Goal: Communication & Community: Participate in discussion

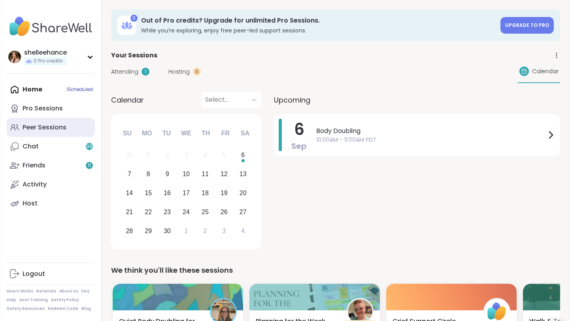
click at [76, 132] on link "Peer Sessions" at bounding box center [51, 127] width 88 height 19
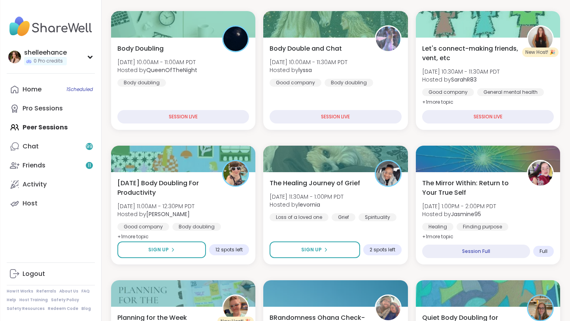
scroll to position [110, 0]
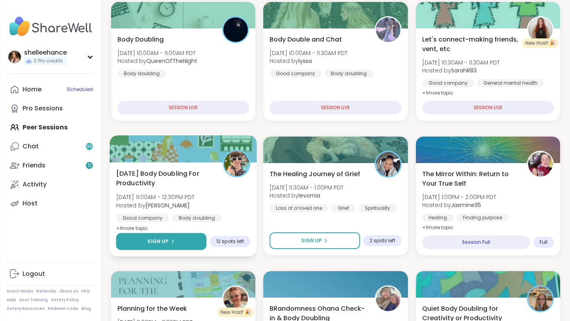
click at [135, 238] on button "Sign Up" at bounding box center [161, 241] width 91 height 17
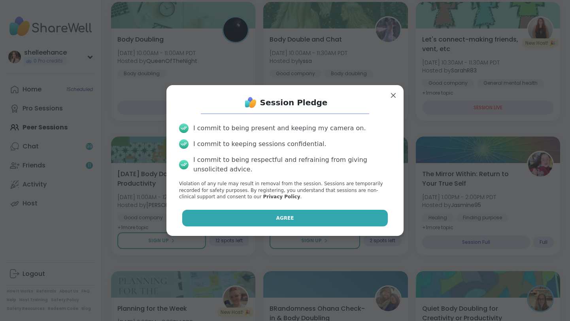
click at [227, 211] on button "Agree" at bounding box center [285, 218] width 206 height 17
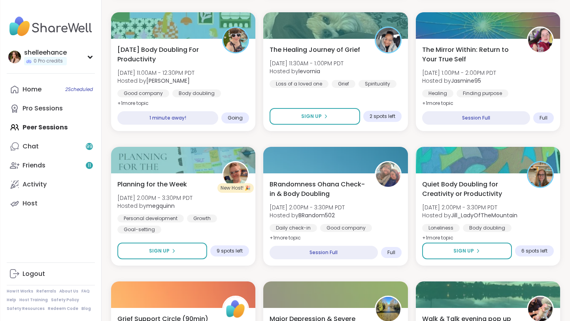
scroll to position [253, 0]
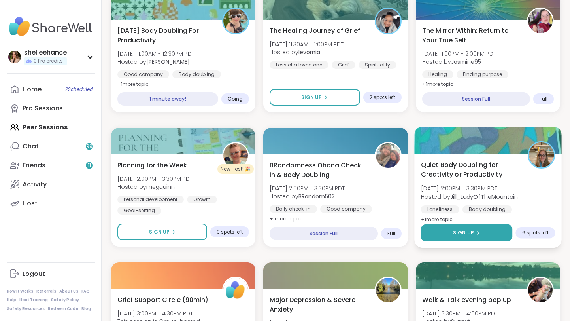
click at [439, 234] on button "Sign Up" at bounding box center [467, 232] width 92 height 17
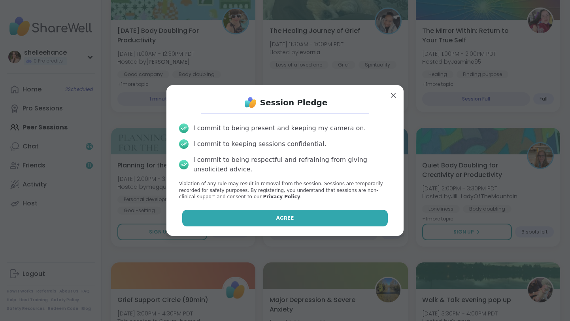
click at [263, 214] on button "Agree" at bounding box center [285, 218] width 206 height 17
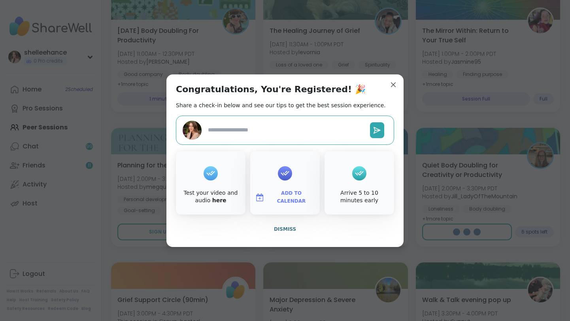
type textarea "*"
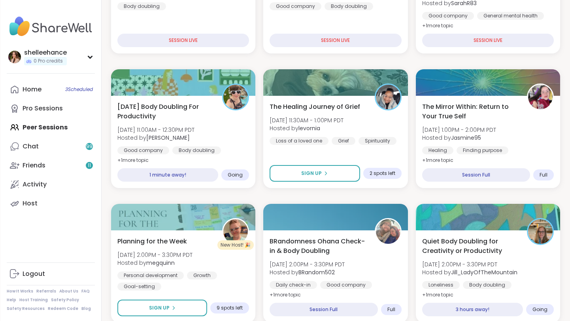
scroll to position [190, 0]
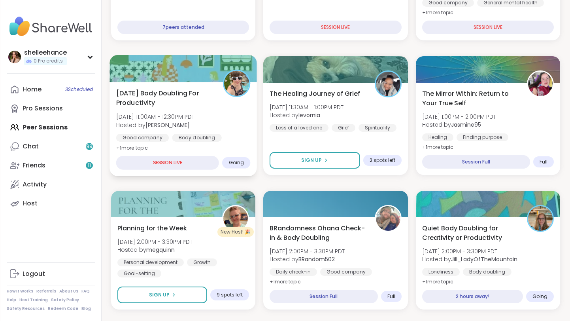
click at [246, 141] on div "Good company Body doubling Goal-setting" at bounding box center [183, 143] width 134 height 19
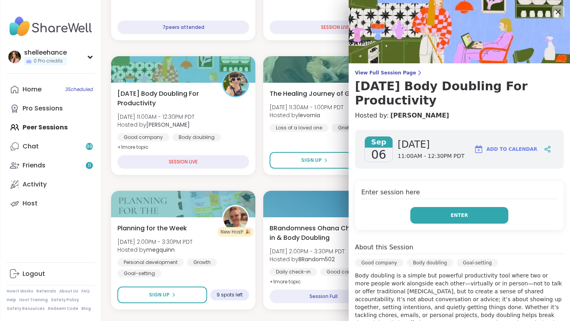
click at [428, 209] on button "Enter" at bounding box center [460, 215] width 98 height 17
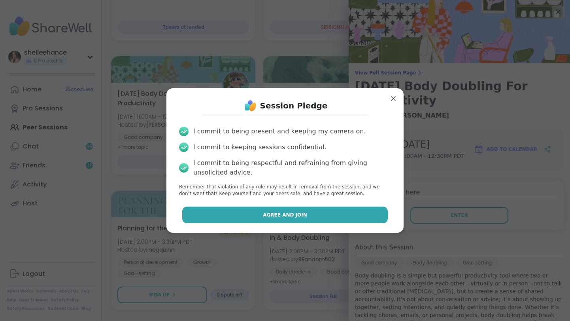
click at [244, 216] on button "Agree and Join" at bounding box center [285, 214] width 206 height 17
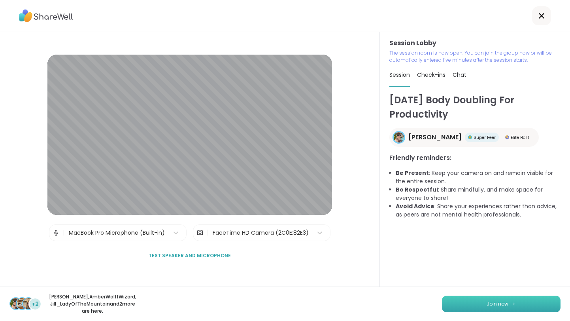
click at [490, 305] on button "Join now" at bounding box center [501, 303] width 119 height 17
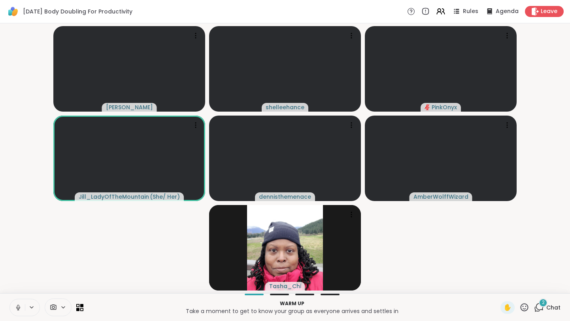
click at [13, 310] on button at bounding box center [17, 307] width 15 height 17
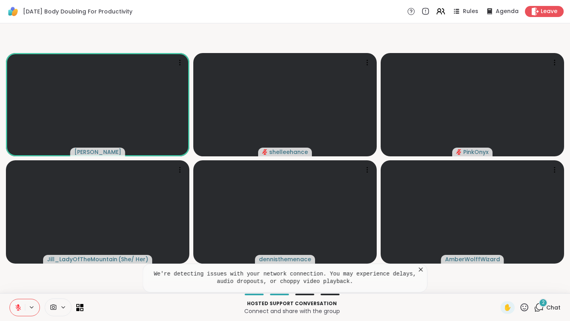
click at [423, 267] on icon at bounding box center [421, 269] width 8 height 8
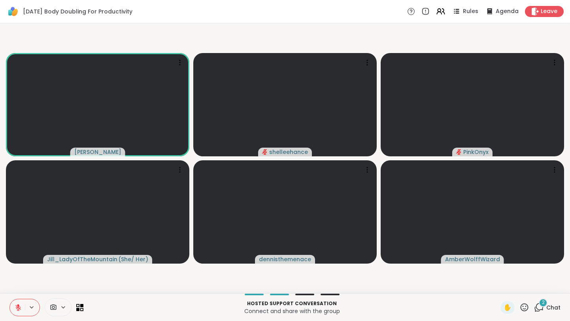
click at [558, 307] on span "Chat" at bounding box center [554, 307] width 14 height 8
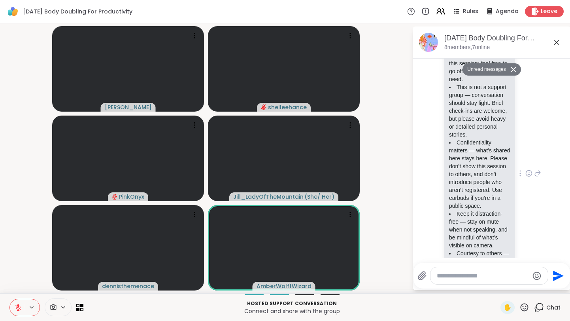
scroll to position [259, 0]
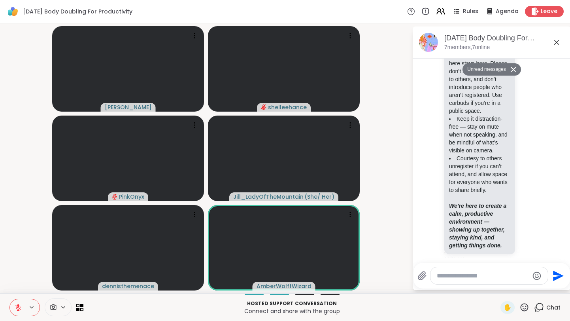
click at [557, 36] on div "[DATE] Body Doubling For Productivity, [DATE]" at bounding box center [505, 38] width 120 height 10
click at [557, 42] on icon at bounding box center [557, 42] width 5 height 5
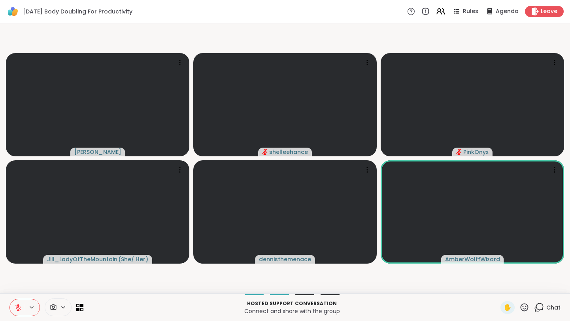
drag, startPoint x: 14, startPoint y: 309, endPoint x: 34, endPoint y: 274, distance: 40.0
click at [34, 274] on div "[DATE] Body Doubling For Productivity Rules Agenda Leave [PERSON_NAME] shelleeh…" at bounding box center [285, 160] width 570 height 321
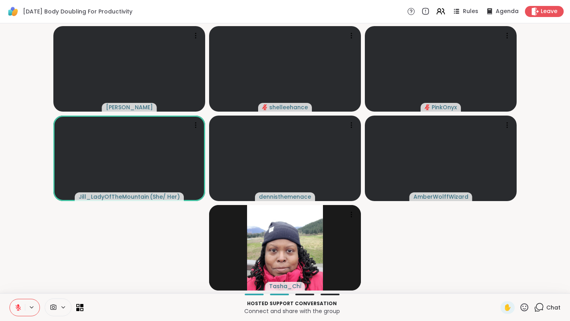
click at [13, 310] on button at bounding box center [17, 307] width 15 height 17
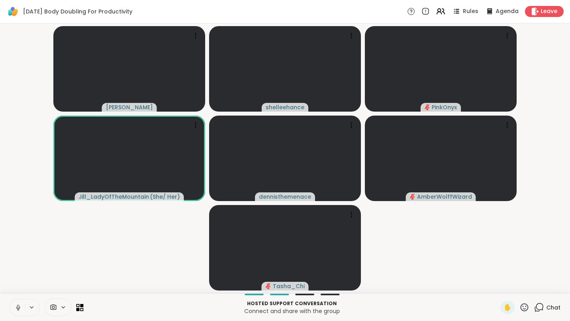
drag, startPoint x: 13, startPoint y: 310, endPoint x: 10, endPoint y: 282, distance: 28.6
click at [10, 282] on div "[DATE] Body Doubling For Productivity Rules Agenda Leave [PERSON_NAME] shelleeh…" at bounding box center [285, 160] width 570 height 321
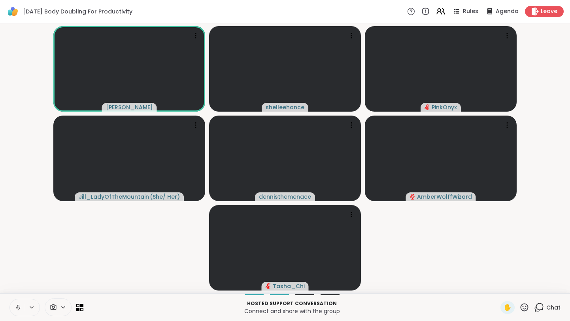
click at [13, 313] on button at bounding box center [17, 307] width 15 height 17
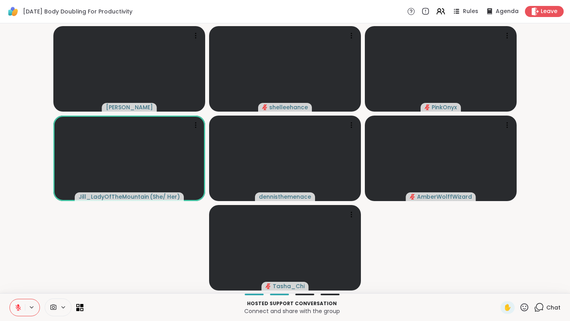
click at [17, 309] on icon at bounding box center [18, 307] width 7 height 7
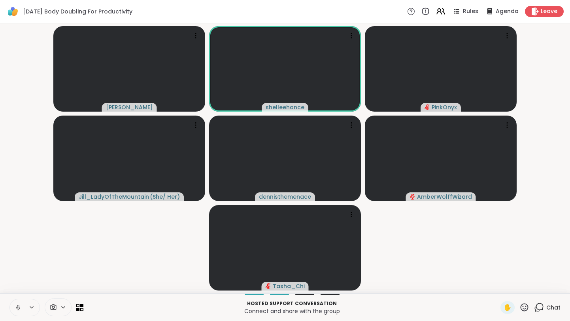
click at [15, 310] on icon at bounding box center [18, 307] width 7 height 7
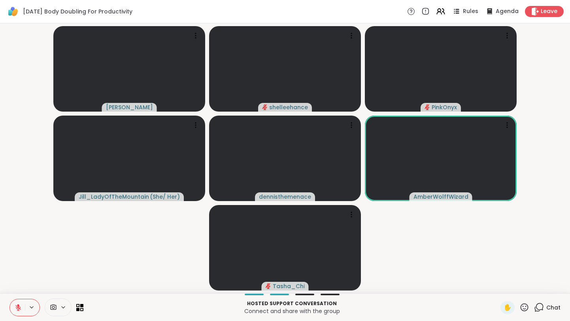
click at [15, 310] on icon at bounding box center [18, 307] width 7 height 7
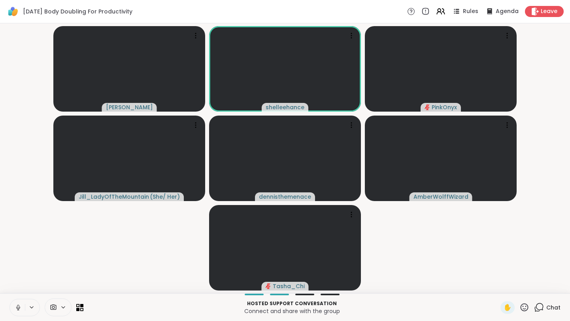
click at [15, 310] on icon at bounding box center [18, 307] width 7 height 7
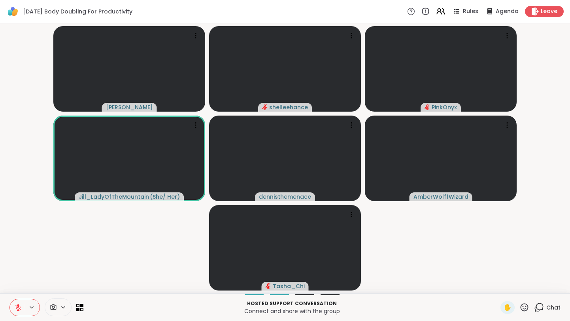
click at [15, 310] on icon at bounding box center [18, 307] width 7 height 7
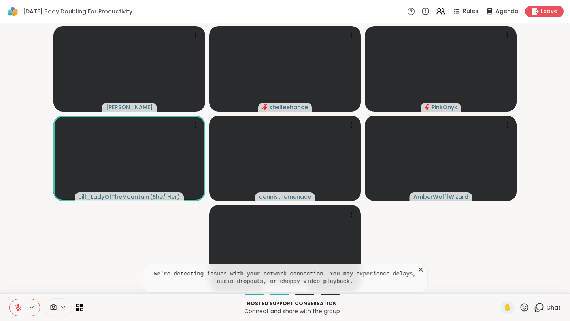
click at [15, 310] on icon at bounding box center [18, 307] width 7 height 7
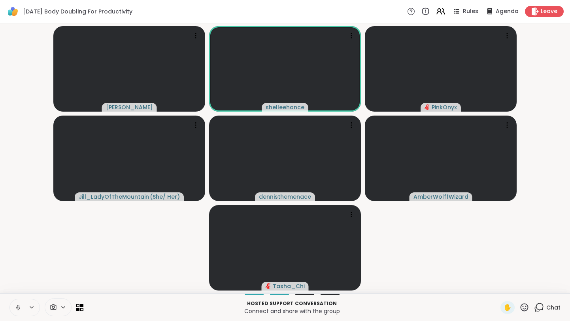
click at [15, 310] on icon at bounding box center [18, 307] width 7 height 7
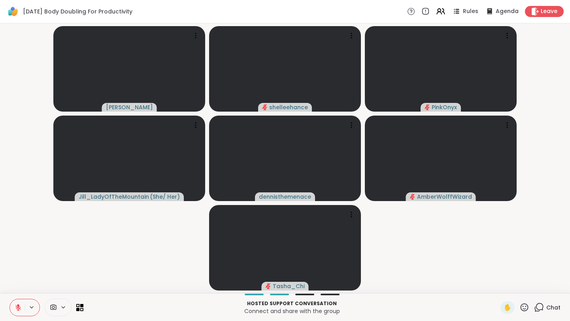
click at [15, 310] on icon at bounding box center [18, 307] width 7 height 7
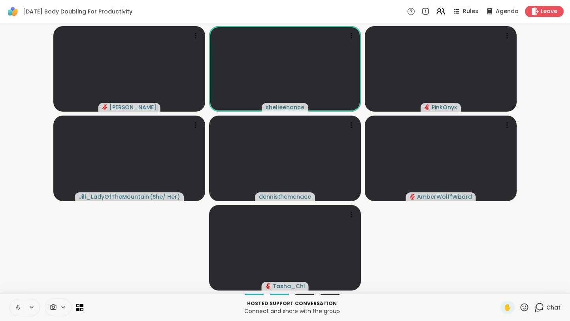
click at [15, 310] on icon at bounding box center [18, 307] width 7 height 7
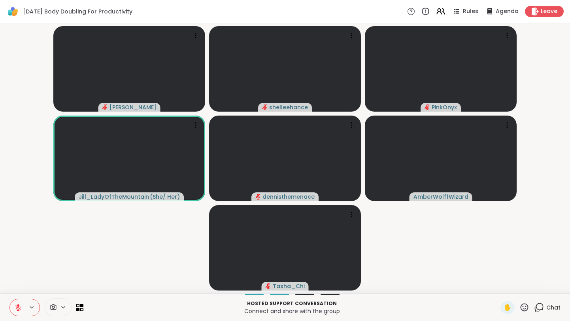
click at [15, 310] on icon at bounding box center [18, 307] width 7 height 7
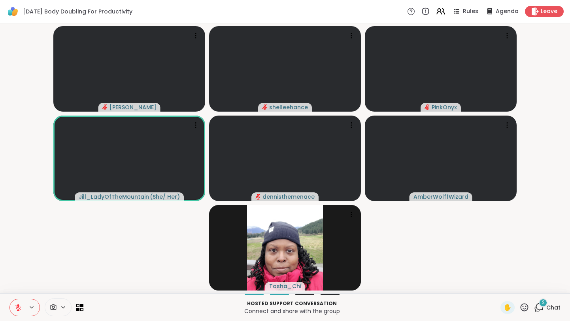
click at [16, 310] on icon at bounding box center [18, 307] width 7 height 7
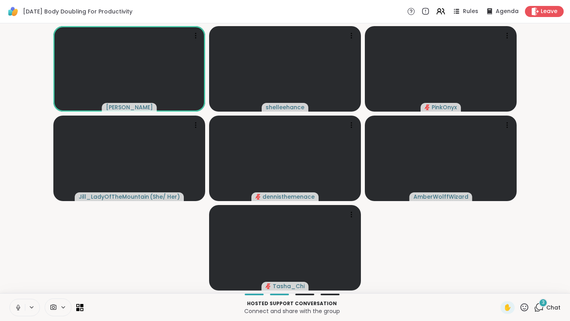
click at [16, 310] on icon at bounding box center [18, 307] width 7 height 7
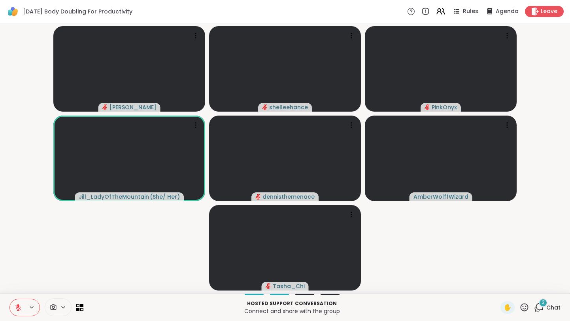
click at [16, 310] on icon at bounding box center [18, 307] width 7 height 7
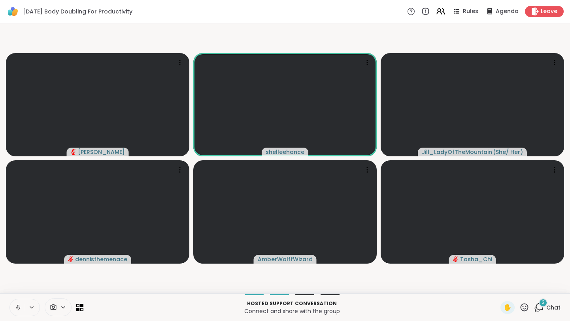
click at [16, 310] on icon at bounding box center [18, 307] width 7 height 7
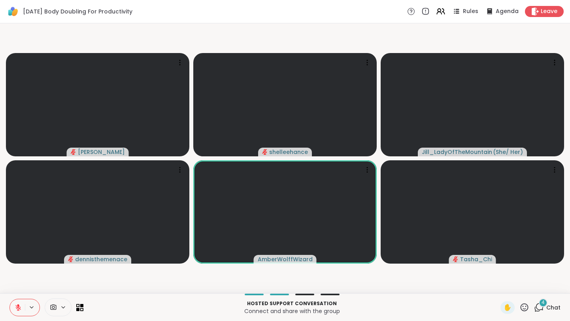
click at [16, 310] on icon at bounding box center [18, 307] width 7 height 7
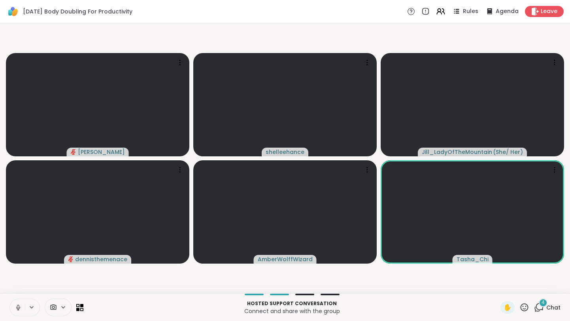
click at [15, 310] on icon at bounding box center [18, 307] width 7 height 7
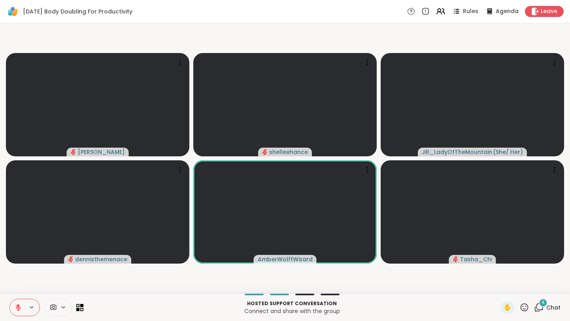
click at [15, 310] on icon at bounding box center [18, 307] width 7 height 7
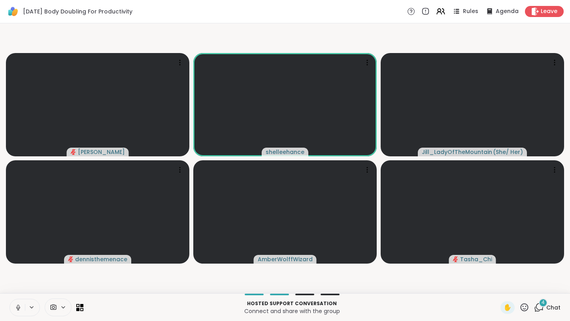
click at [15, 310] on icon at bounding box center [18, 307] width 7 height 7
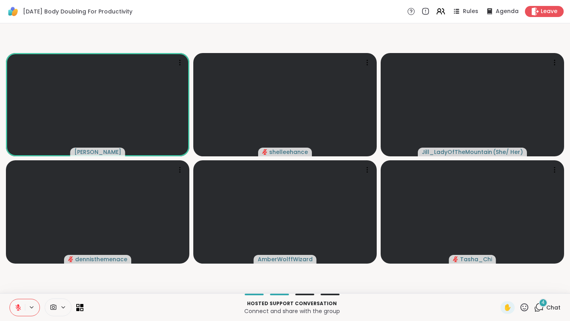
click at [15, 310] on icon at bounding box center [18, 307] width 7 height 7
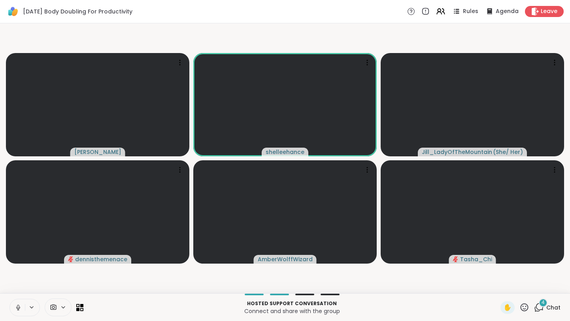
click at [14, 312] on button at bounding box center [17, 307] width 15 height 17
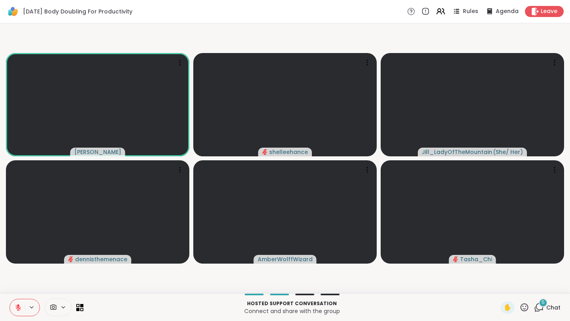
click at [14, 312] on button at bounding box center [17, 307] width 15 height 17
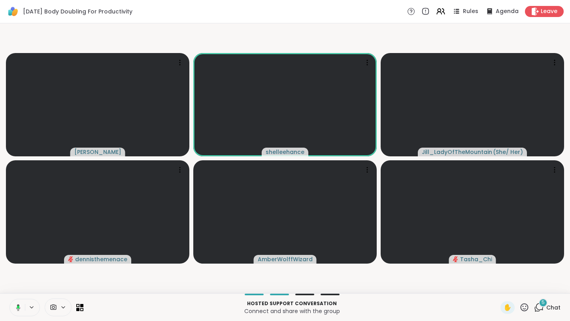
click at [15, 311] on button at bounding box center [17, 307] width 16 height 17
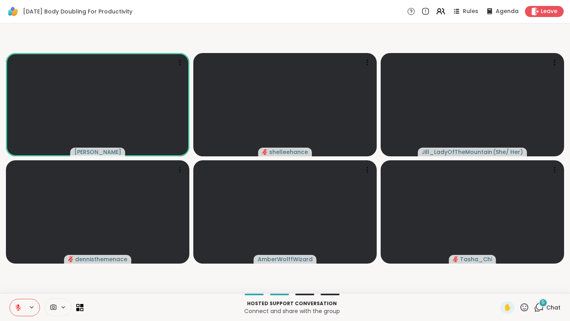
click at [18, 309] on icon at bounding box center [18, 308] width 6 height 6
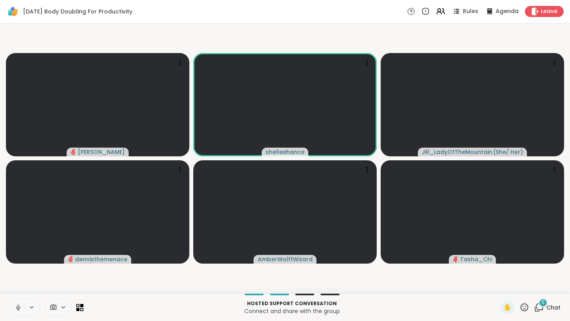
click at [14, 310] on button at bounding box center [17, 307] width 15 height 17
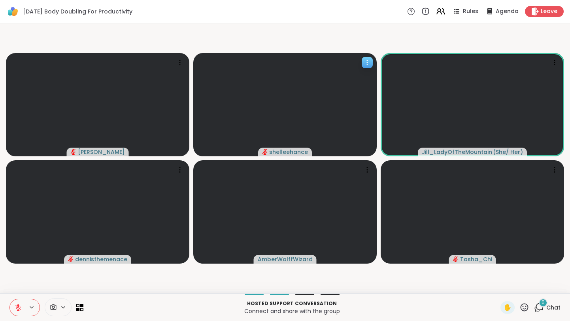
drag, startPoint x: 13, startPoint y: 304, endPoint x: 312, endPoint y: 97, distance: 364.3
click at [312, 97] on div "[DATE] Body Doubling For Productivity Rules Agenda Leave [PERSON_NAME] shelleeh…" at bounding box center [285, 160] width 570 height 321
click at [15, 310] on button at bounding box center [17, 307] width 15 height 17
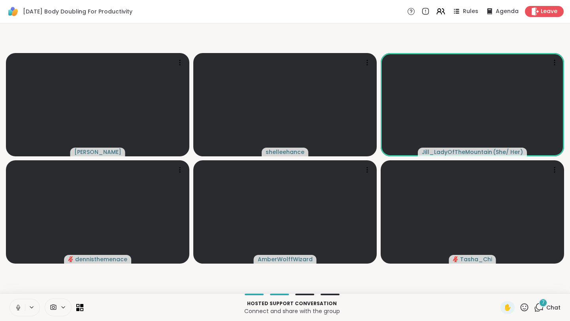
click at [14, 310] on button at bounding box center [17, 307] width 15 height 17
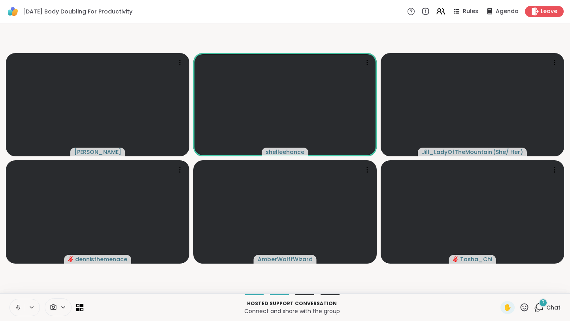
click at [276, 9] on div "[DATE] Body Doubling For Productivity Rules Agenda Leave" at bounding box center [285, 11] width 570 height 23
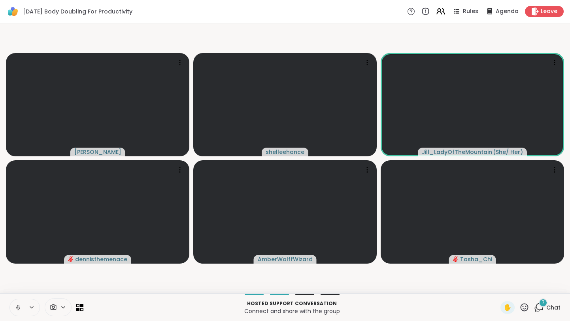
click at [12, 309] on button at bounding box center [17, 307] width 15 height 17
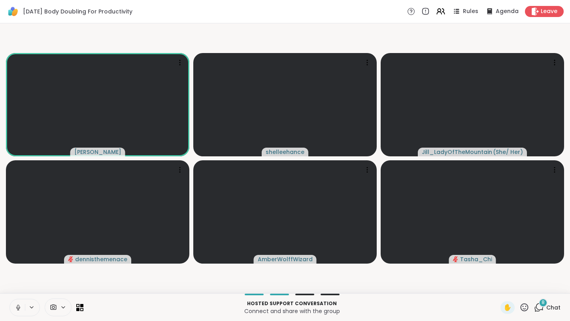
click at [12, 309] on button at bounding box center [17, 307] width 15 height 17
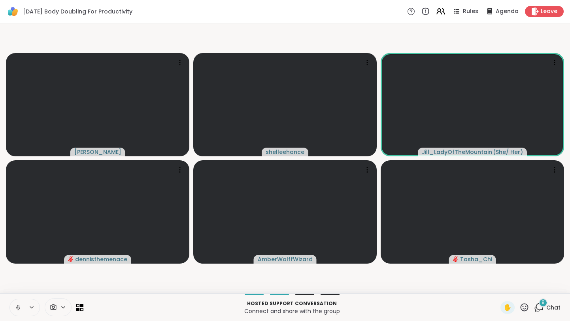
click at [12, 309] on button at bounding box center [17, 307] width 15 height 17
click at [559, 308] on span "Chat" at bounding box center [554, 307] width 14 height 8
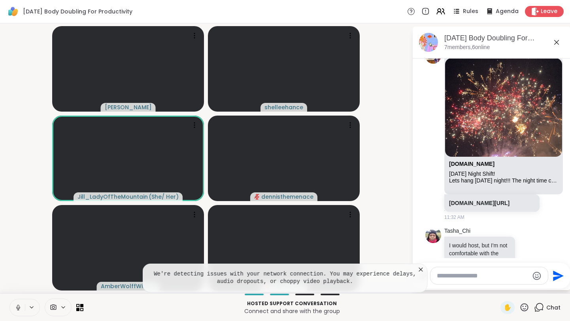
scroll to position [777, 0]
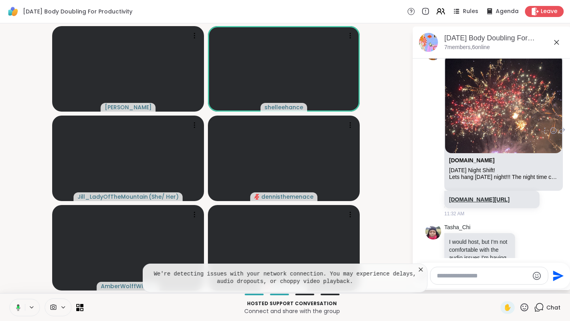
click at [473, 196] on link "[DOMAIN_NAME][URL]" at bounding box center [479, 199] width 61 height 6
click at [423, 270] on icon at bounding box center [421, 269] width 8 height 8
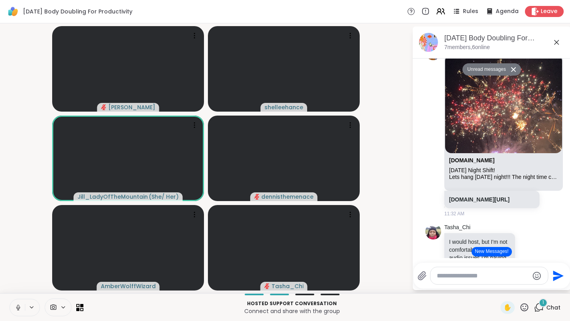
click at [13, 307] on button at bounding box center [17, 307] width 15 height 17
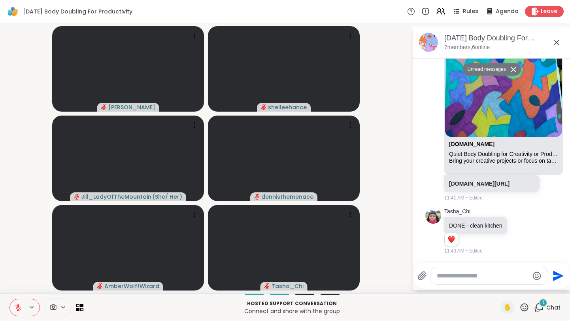
scroll to position [1369, 0]
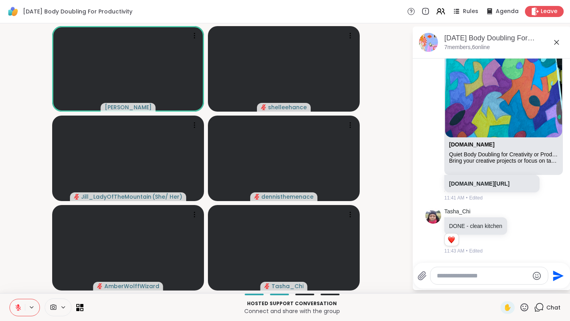
click at [13, 310] on button at bounding box center [17, 307] width 15 height 17
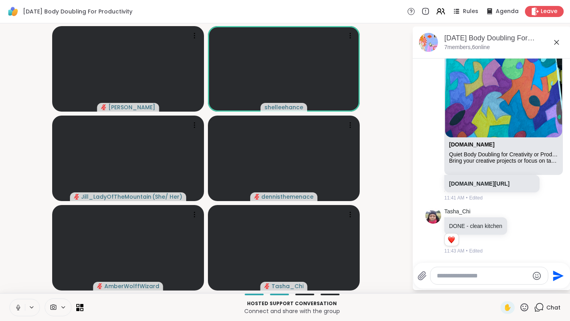
click at [14, 311] on button at bounding box center [17, 307] width 15 height 17
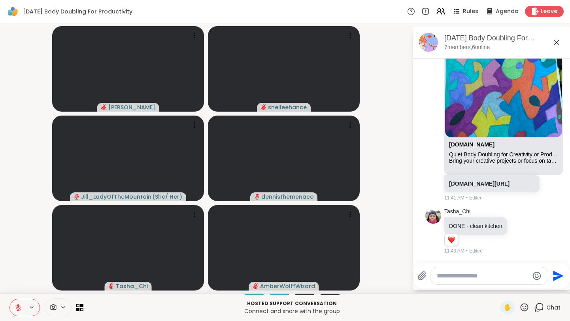
click at [12, 303] on button at bounding box center [17, 307] width 15 height 17
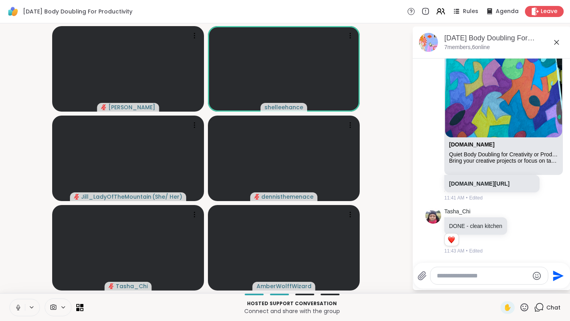
click at [16, 311] on button at bounding box center [17, 307] width 15 height 17
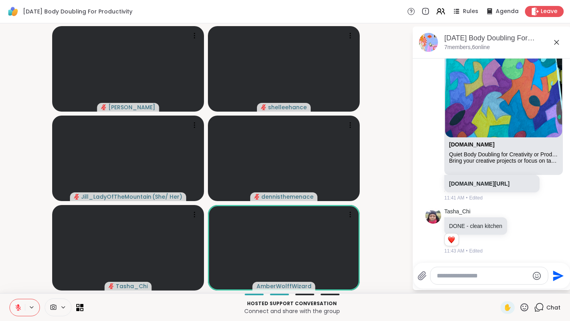
click at [8, 310] on div "Hosted support conversation Connect and share with the group ✋ Chat" at bounding box center [285, 307] width 570 height 28
click at [13, 311] on button at bounding box center [17, 307] width 15 height 17
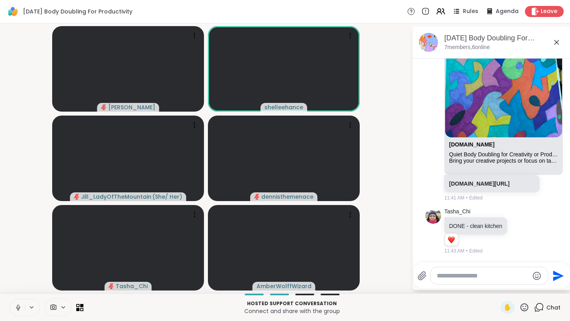
click at [15, 309] on icon at bounding box center [18, 307] width 7 height 7
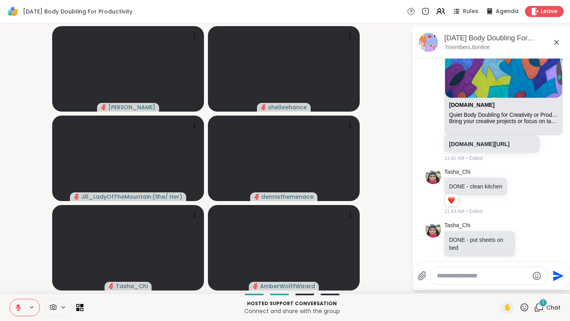
scroll to position [1419, 0]
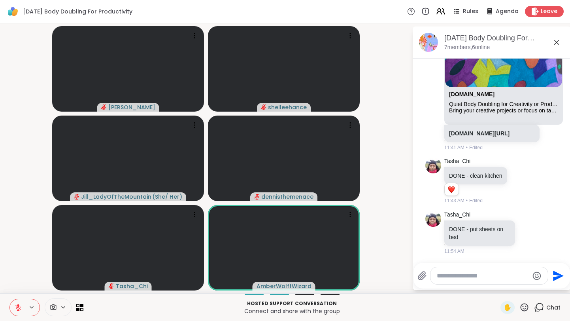
click at [17, 309] on icon at bounding box center [18, 307] width 7 height 7
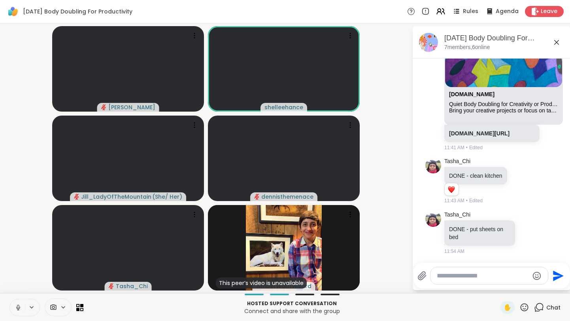
click at [13, 307] on button at bounding box center [17, 307] width 15 height 17
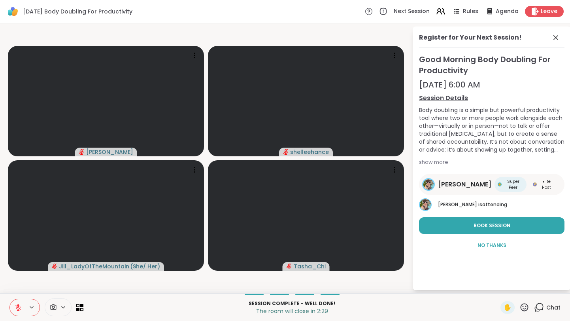
click at [13, 312] on button at bounding box center [17, 307] width 15 height 17
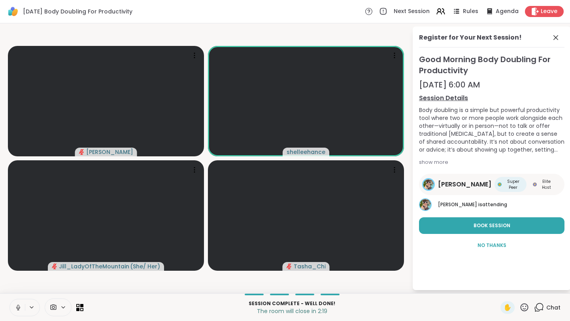
click at [14, 310] on button at bounding box center [17, 307] width 15 height 17
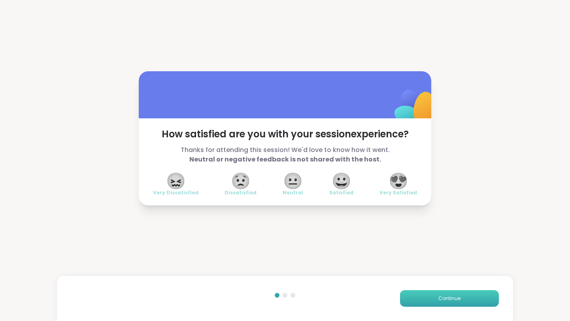
click at [449, 303] on button "Continue" at bounding box center [449, 298] width 99 height 17
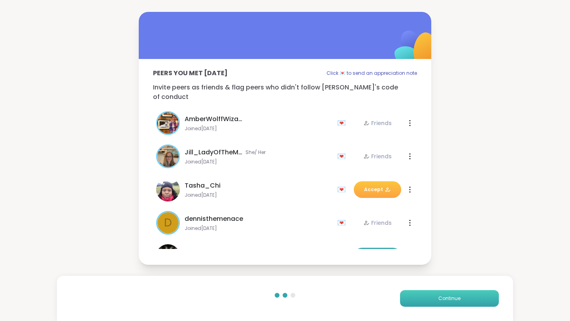
click at [449, 303] on button "Continue" at bounding box center [449, 298] width 99 height 17
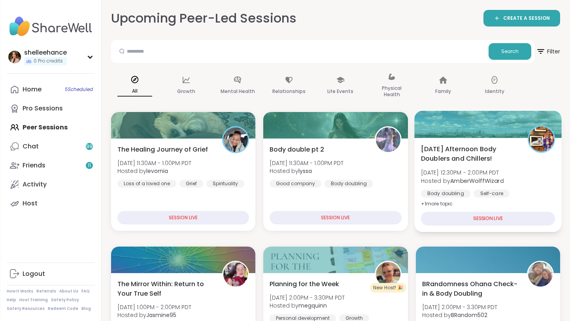
click at [538, 186] on div "[DATE] Afternoon Body Doublers and Chillers! [DATE] 12:30PM - 2:00PM PDT Hosted…" at bounding box center [488, 176] width 134 height 64
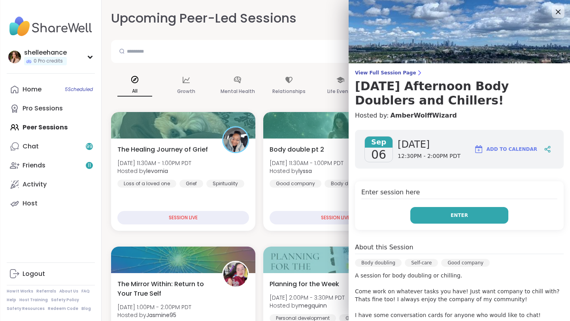
click at [438, 214] on button "Enter" at bounding box center [460, 215] width 98 height 17
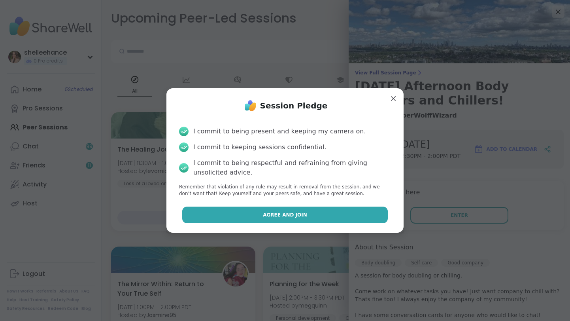
click at [244, 218] on button "Agree and Join" at bounding box center [285, 214] width 206 height 17
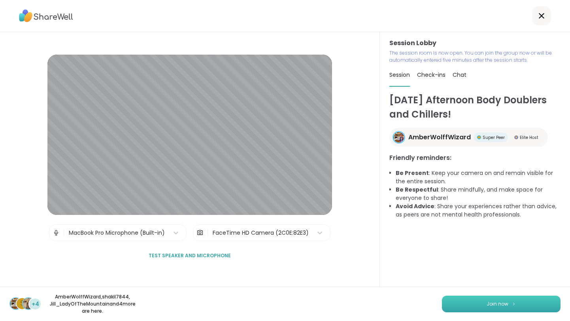
click at [496, 309] on button "Join now" at bounding box center [501, 303] width 119 height 17
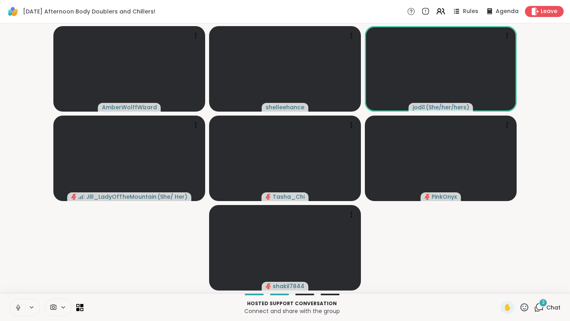
click at [15, 310] on button at bounding box center [17, 307] width 15 height 17
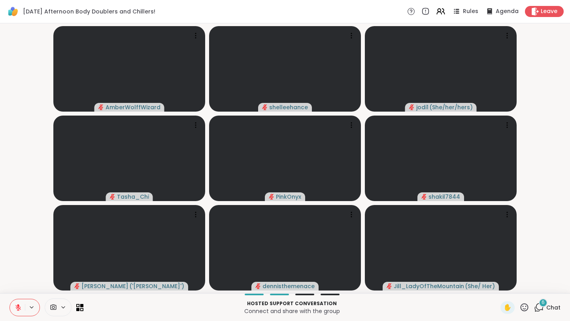
click at [560, 306] on span "Chat" at bounding box center [554, 307] width 14 height 8
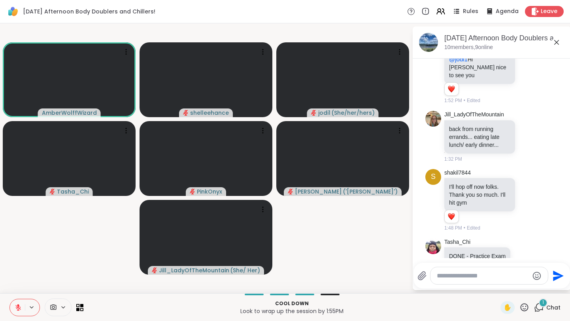
scroll to position [393, 0]
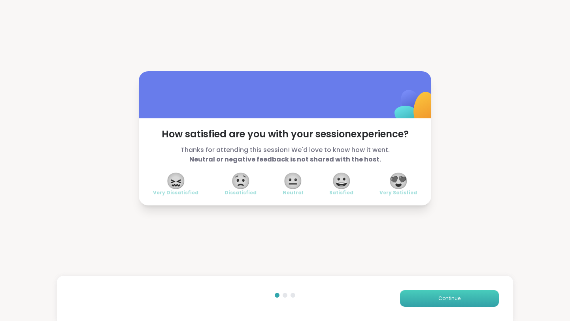
click at [451, 304] on button "Continue" at bounding box center [449, 298] width 99 height 17
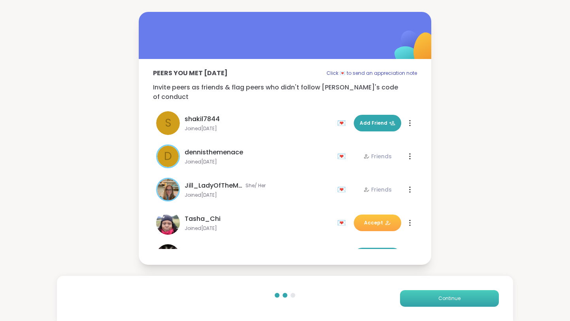
click at [451, 304] on button "Continue" at bounding box center [449, 298] width 99 height 17
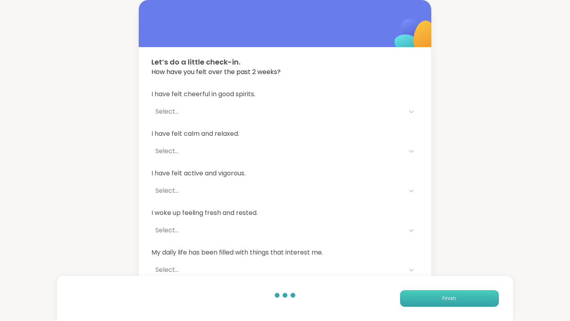
click at [451, 304] on button "Finish" at bounding box center [449, 298] width 99 height 17
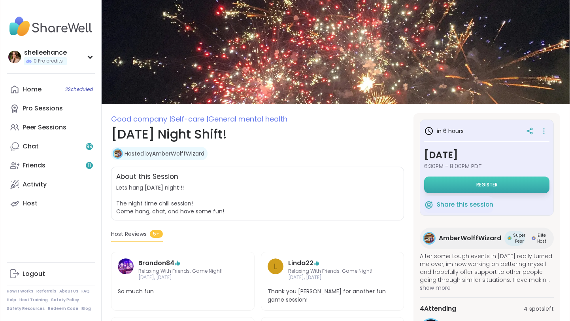
click at [485, 187] on span "Register" at bounding box center [487, 185] width 21 height 6
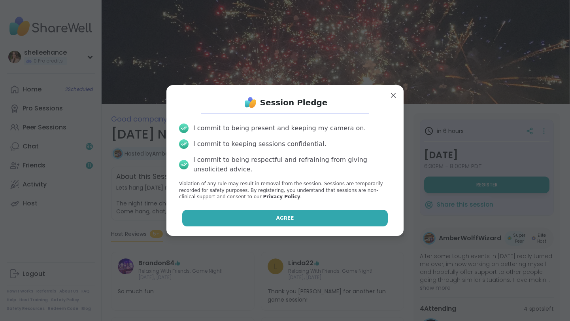
click at [265, 215] on button "Agree" at bounding box center [285, 218] width 206 height 17
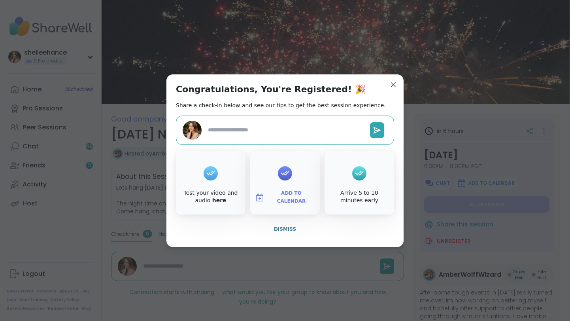
type textarea "*"
